Goal: Information Seeking & Learning: Find specific fact

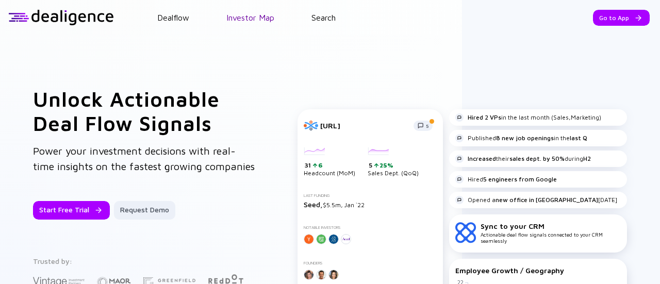
click at [237, 22] on link "Investor Map" at bounding box center [250, 17] width 48 height 9
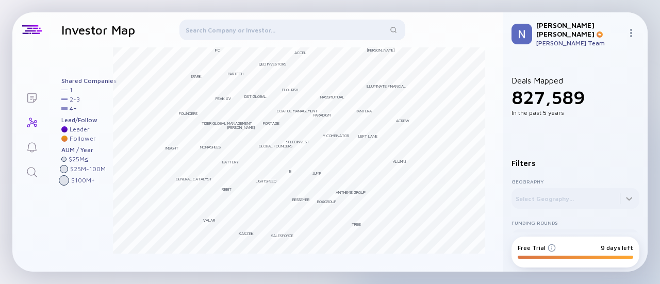
click at [268, 30] on div at bounding box center [292, 32] width 226 height 25
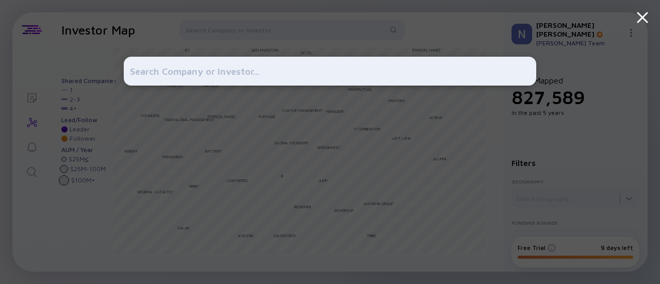
click at [235, 27] on div at bounding box center [330, 142] width 412 height 284
click at [639, 21] on icon at bounding box center [642, 17] width 9 height 9
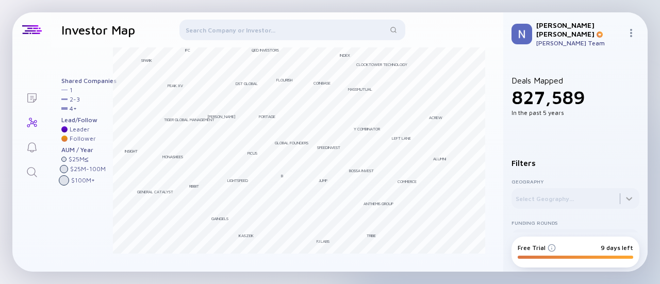
click at [256, 26] on div at bounding box center [292, 32] width 226 height 25
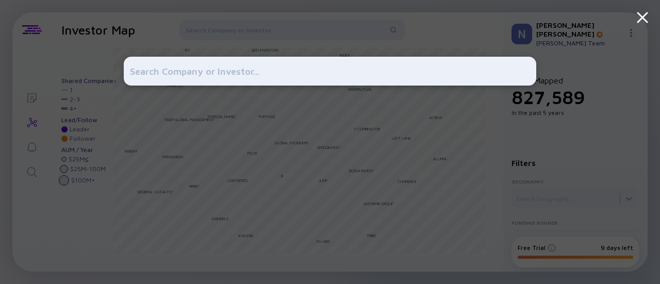
click at [278, 39] on div at bounding box center [330, 142] width 412 height 284
click at [647, 15] on icon at bounding box center [642, 17] width 19 height 19
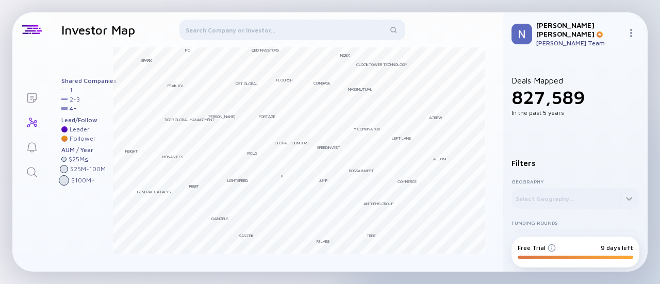
click at [325, 21] on div at bounding box center [292, 32] width 226 height 25
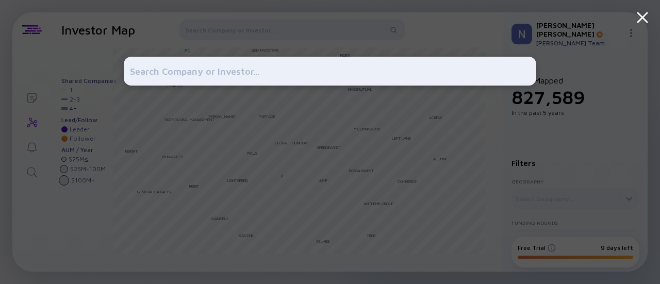
click at [369, 30] on div at bounding box center [330, 142] width 412 height 284
click at [651, 15] on icon at bounding box center [642, 17] width 19 height 19
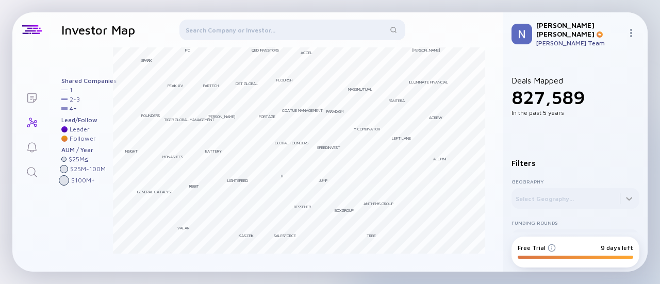
click at [258, 35] on div at bounding box center [292, 32] width 226 height 25
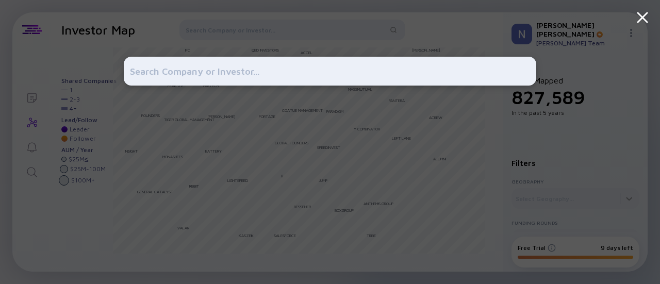
type input "ה"
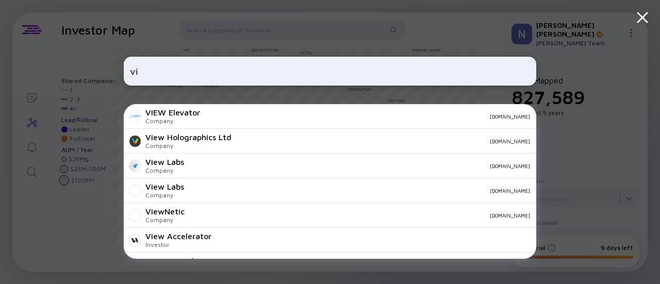
type input "v"
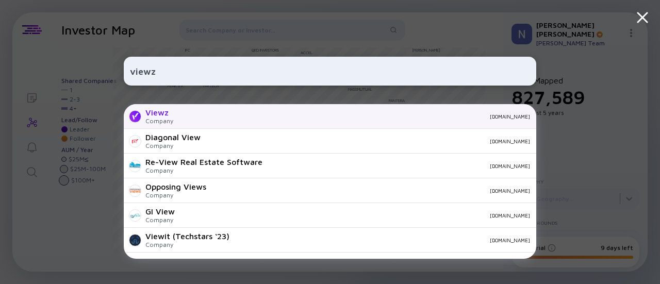
type input "viewz"
click at [341, 122] on div "Viewz Company [DOMAIN_NAME]" at bounding box center [330, 116] width 412 height 25
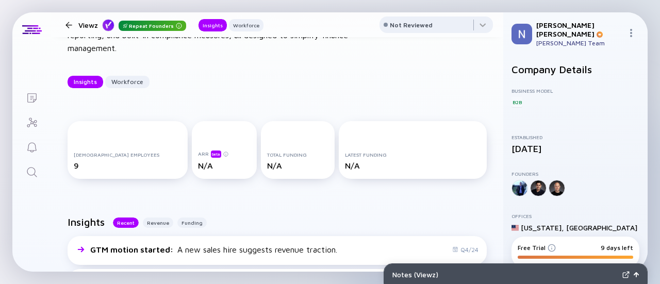
scroll to position [98, 0]
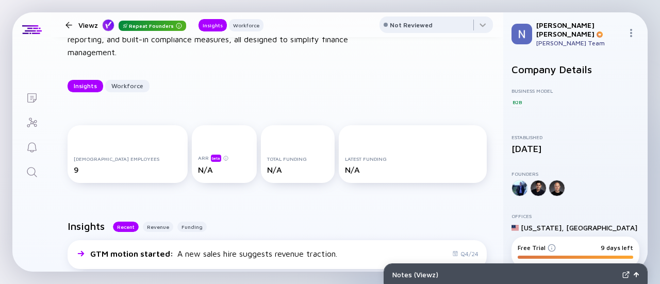
click at [85, 28] on div "Viewz Repeat Founders" at bounding box center [132, 25] width 108 height 13
click at [73, 27] on div at bounding box center [68, 25] width 15 height 7
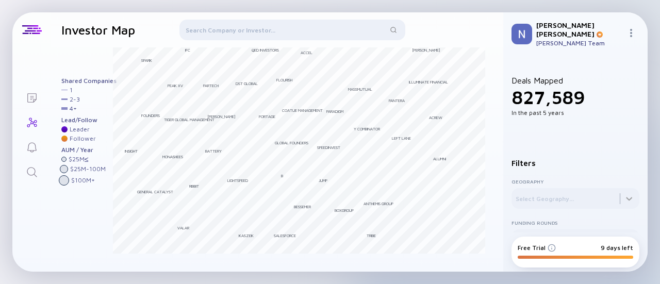
click at [556, 94] on span "827,589" at bounding box center [547, 97] width 73 height 22
click at [245, 32] on div at bounding box center [292, 32] width 226 height 25
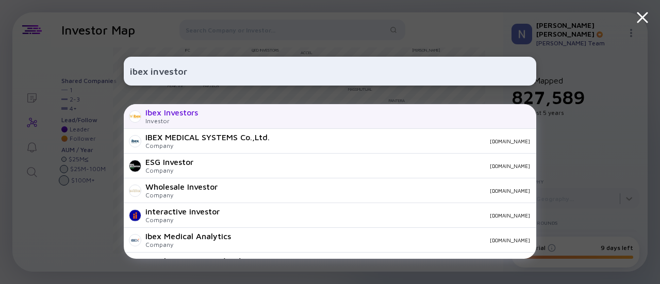
type input "ibex investor"
click at [277, 122] on div "Ibex Investors Investor" at bounding box center [330, 116] width 412 height 25
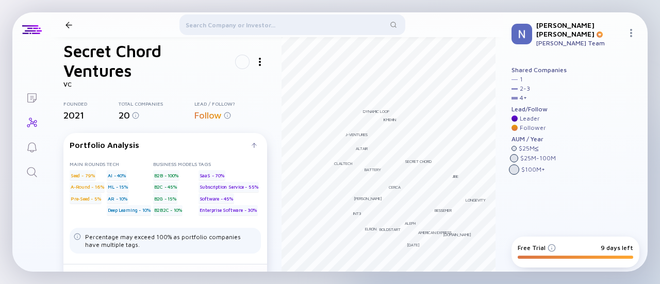
scroll to position [39, 0]
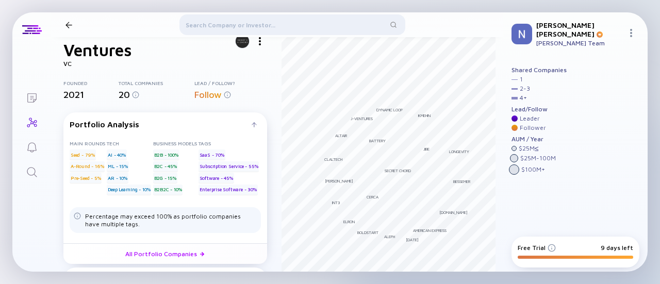
click at [71, 24] on div at bounding box center [68, 25] width 7 height 7
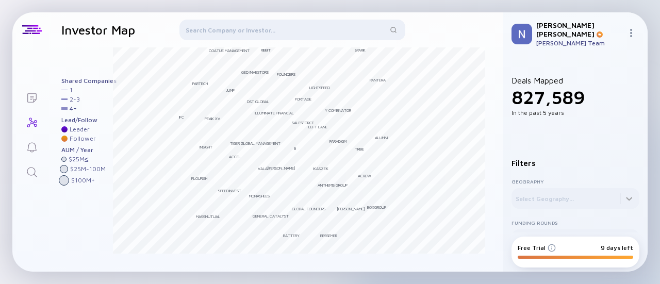
click at [235, 30] on div at bounding box center [292, 32] width 226 height 25
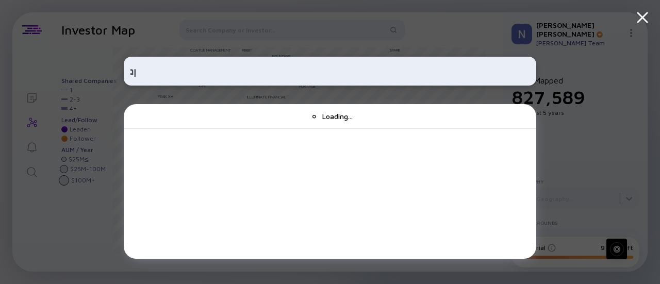
type input "ן"
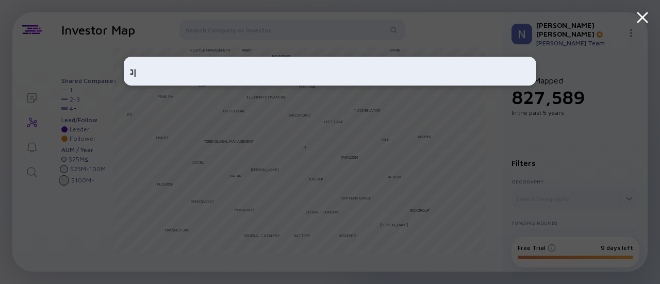
type input "ן"
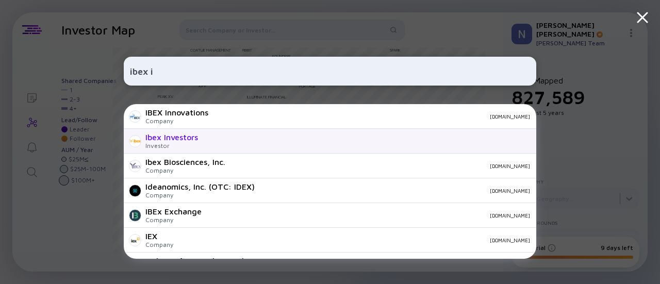
type input "ibex i"
click at [234, 137] on div "Ibex Investors Investor" at bounding box center [330, 141] width 412 height 25
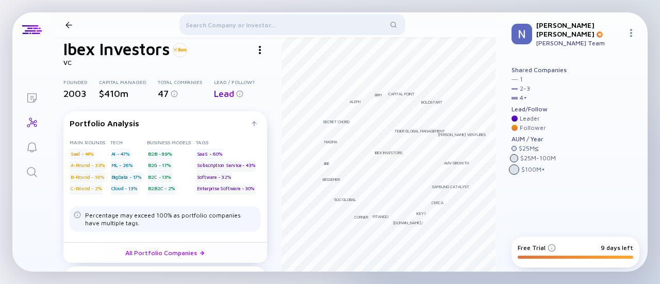
scroll to position [16, 0]
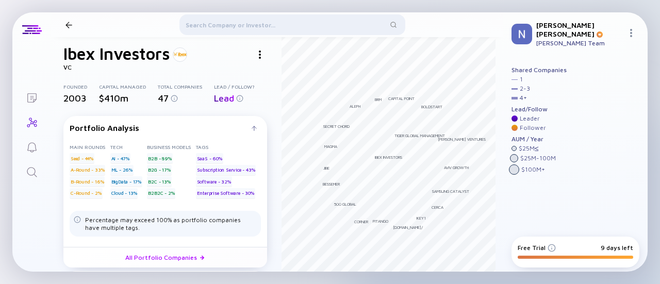
click at [66, 27] on div at bounding box center [68, 25] width 7 height 7
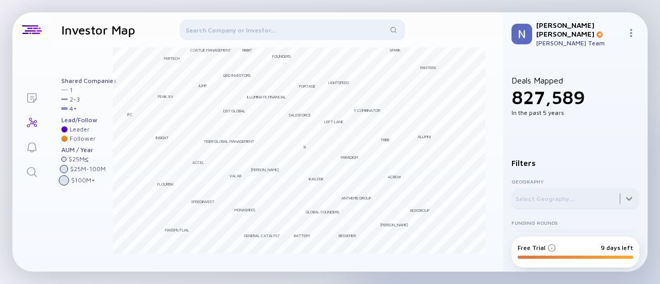
scroll to position [56, 0]
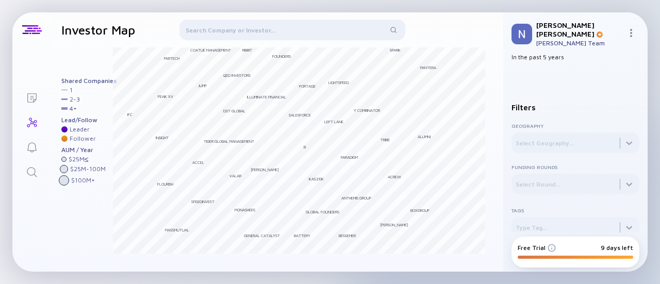
click at [228, 35] on div at bounding box center [292, 32] width 226 height 25
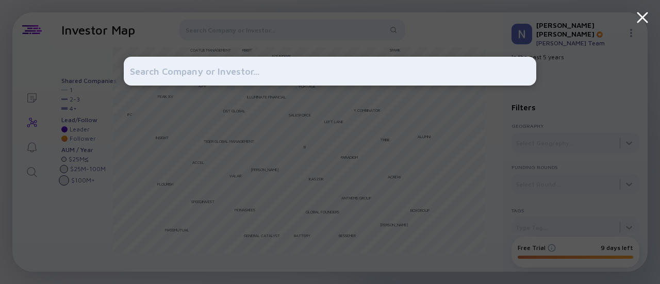
click at [247, 39] on div at bounding box center [330, 142] width 412 height 284
click at [312, 41] on div at bounding box center [330, 142] width 412 height 284
click at [636, 27] on div at bounding box center [642, 18] width 35 height 37
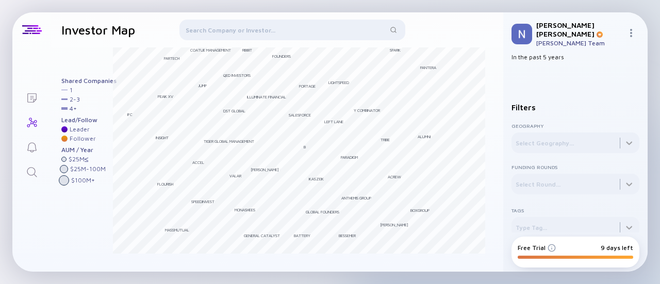
click at [288, 31] on div at bounding box center [292, 32] width 226 height 25
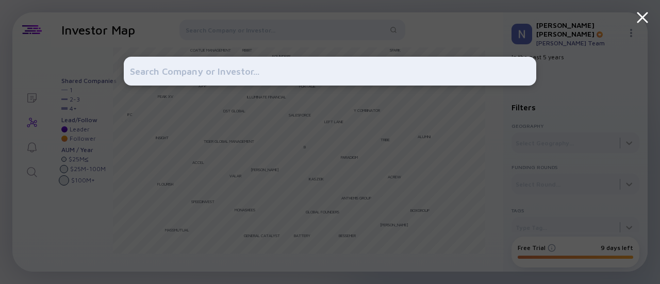
click at [294, 25] on div at bounding box center [330, 142] width 412 height 284
click at [630, 18] on div at bounding box center [642, 18] width 35 height 37
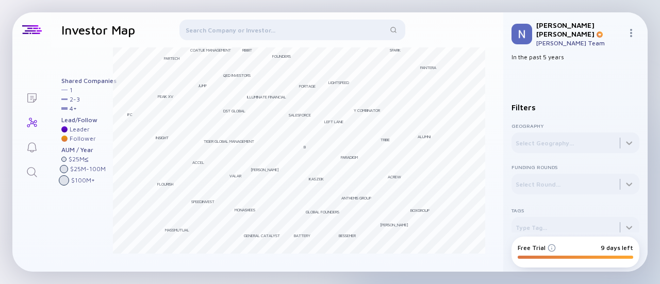
click at [222, 35] on div at bounding box center [292, 32] width 226 height 25
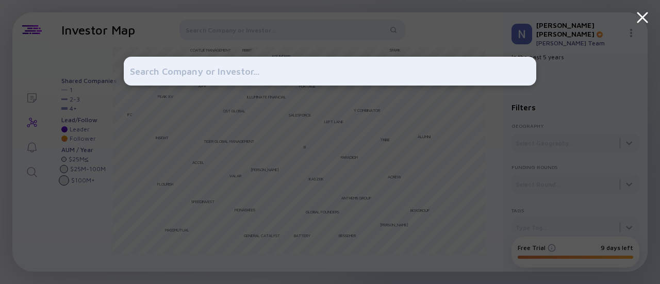
click at [236, 34] on div at bounding box center [330, 142] width 412 height 284
click at [310, 207] on div at bounding box center [330, 142] width 412 height 284
click at [636, 11] on icon at bounding box center [642, 17] width 19 height 19
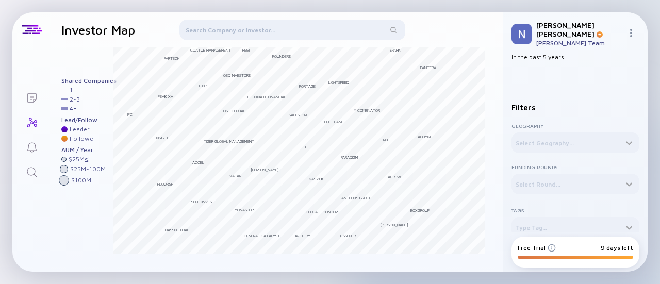
click at [236, 23] on div at bounding box center [292, 32] width 226 height 25
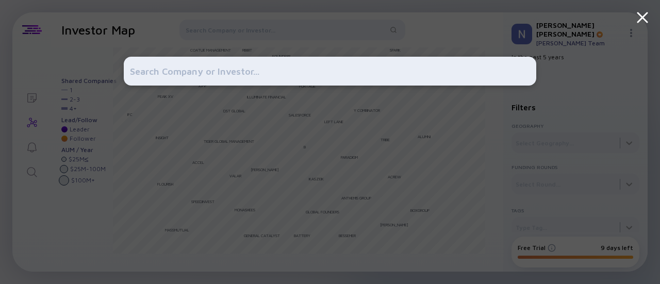
type input "מ"
type input "n"
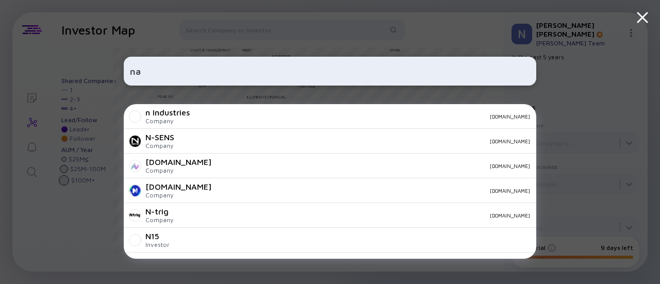
type input "n"
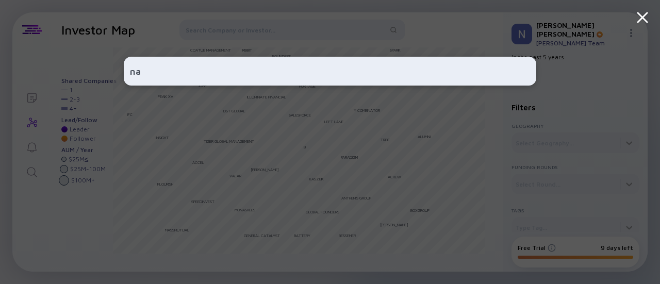
type input "n"
click at [639, 16] on icon at bounding box center [642, 17] width 19 height 19
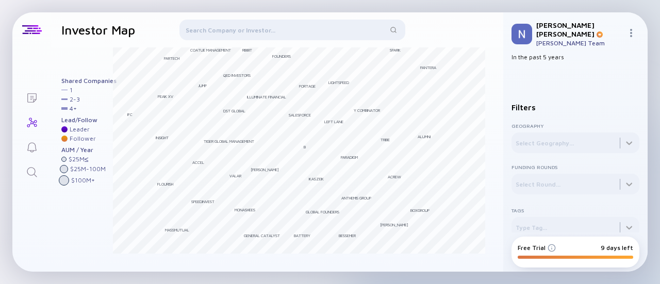
click at [262, 35] on div at bounding box center [292, 32] width 226 height 25
